Goal: Check status: Check status

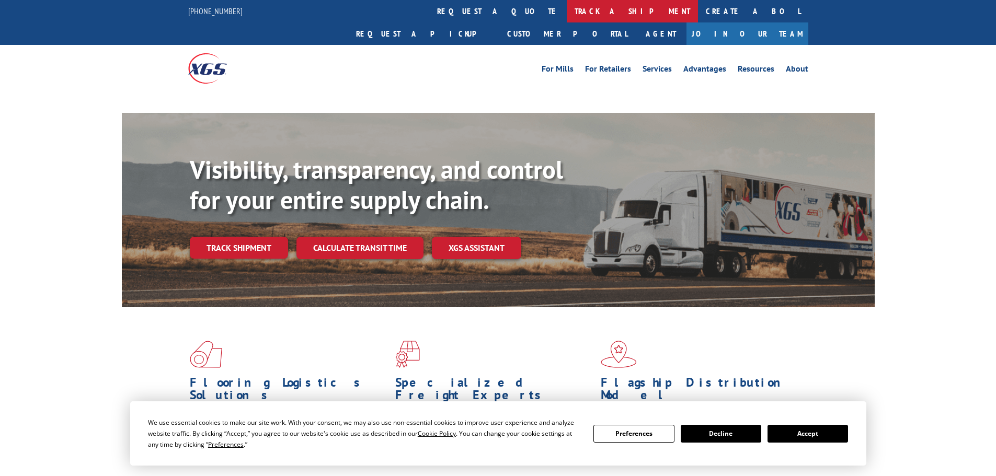
click at [566, 7] on link "track a shipment" at bounding box center [631, 11] width 131 height 22
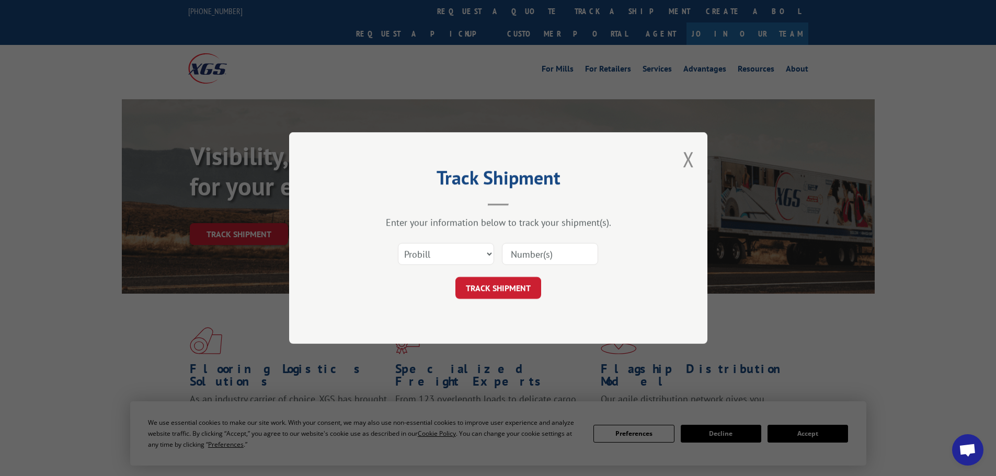
click at [484, 251] on select "Select category... Probill BOL PO" at bounding box center [446, 254] width 96 height 22
select select "bol"
click at [398, 243] on select "Select category... Probill BOL PO" at bounding box center [446, 254] width 96 height 22
click at [551, 258] on input at bounding box center [550, 254] width 96 height 22
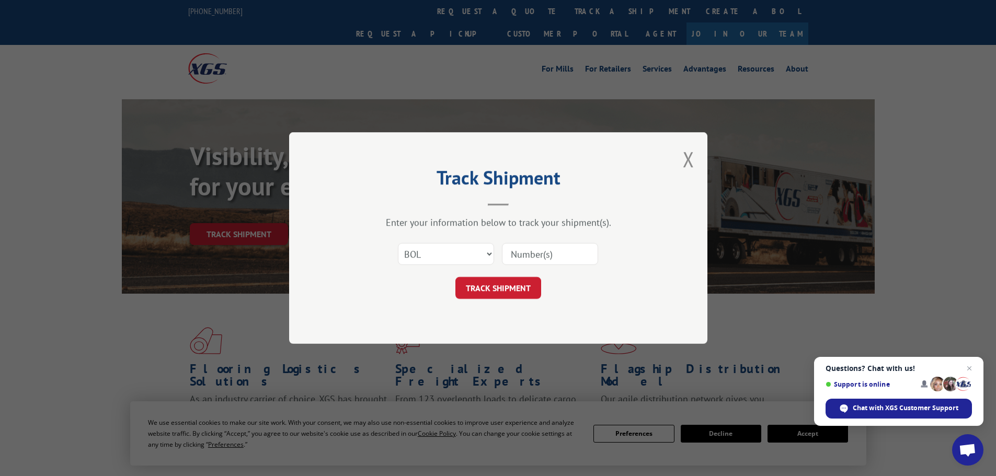
paste input "5225824"
type input "5225824"
click at [510, 298] on button "TRACK SHIPMENT" at bounding box center [498, 288] width 86 height 22
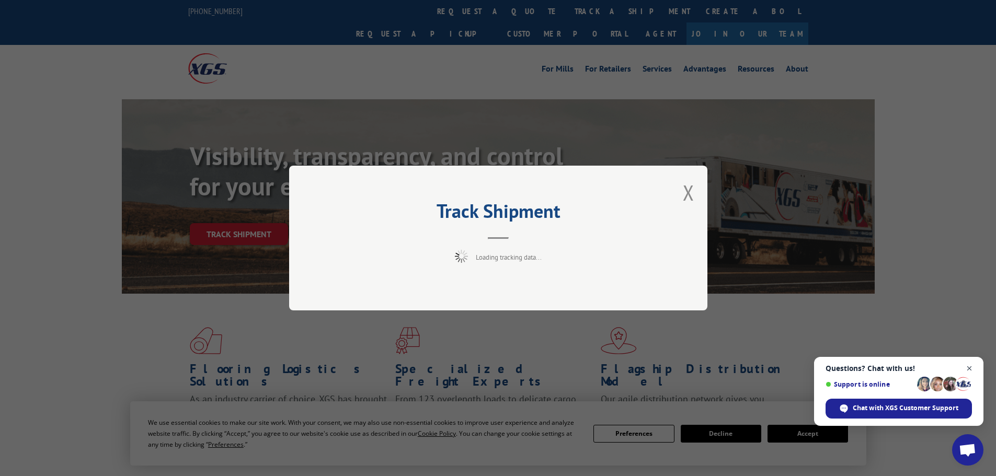
click at [970, 368] on span "Close chat" at bounding box center [969, 368] width 13 height 13
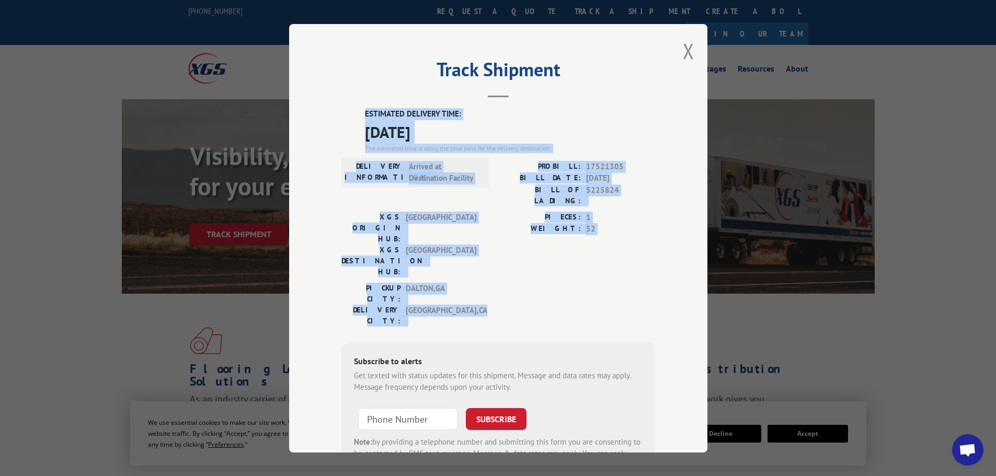
drag, startPoint x: 362, startPoint y: 109, endPoint x: 496, endPoint y: 264, distance: 205.2
click at [496, 264] on div "ESTIMATED DELIVERY TIME: [DATE] The estimated time is using the time zone for t…" at bounding box center [498, 296] width 314 height 376
copy div "ESTIMATED DELIVERY TIME: [DATE] The estimated time is using the time zone for t…"
click at [686, 53] on button "Close modal" at bounding box center [687, 51] width 11 height 28
